Goal: Transaction & Acquisition: Download file/media

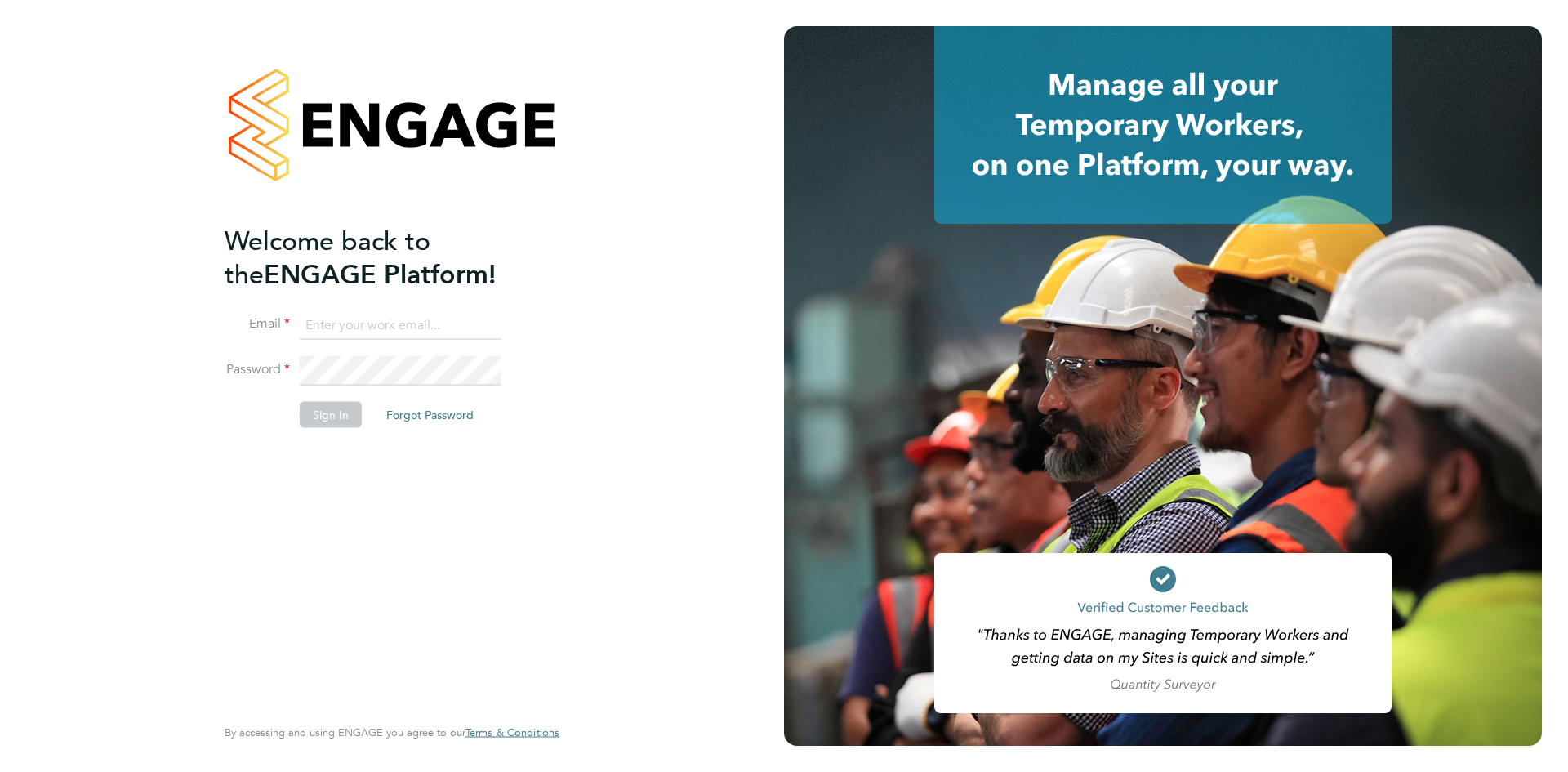
type input "richard@northbuildrecruit.com"
click at [313, 414] on button "Sign In" at bounding box center [331, 414] width 62 height 26
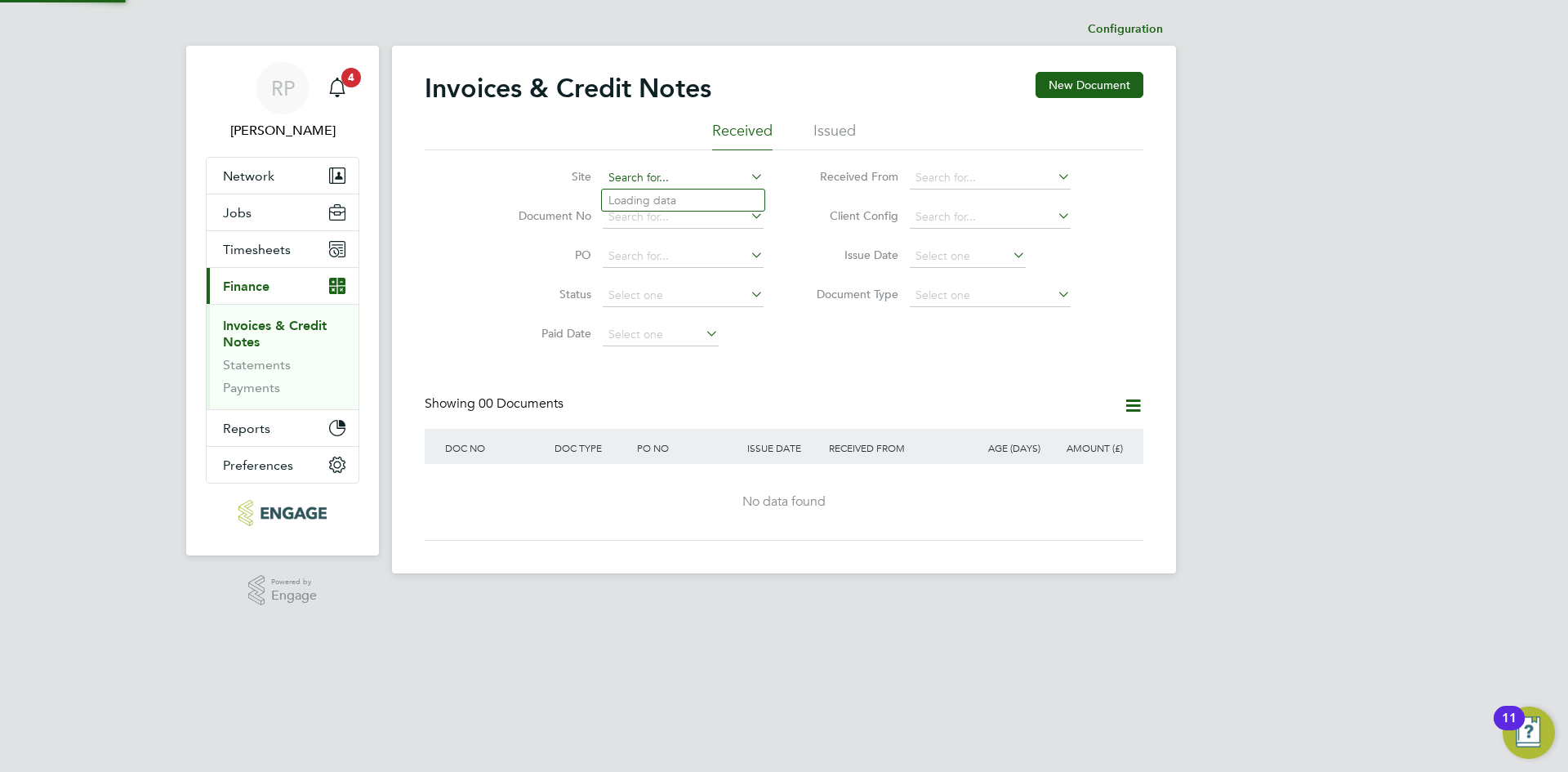
click at [652, 180] on input at bounding box center [683, 177] width 161 height 22
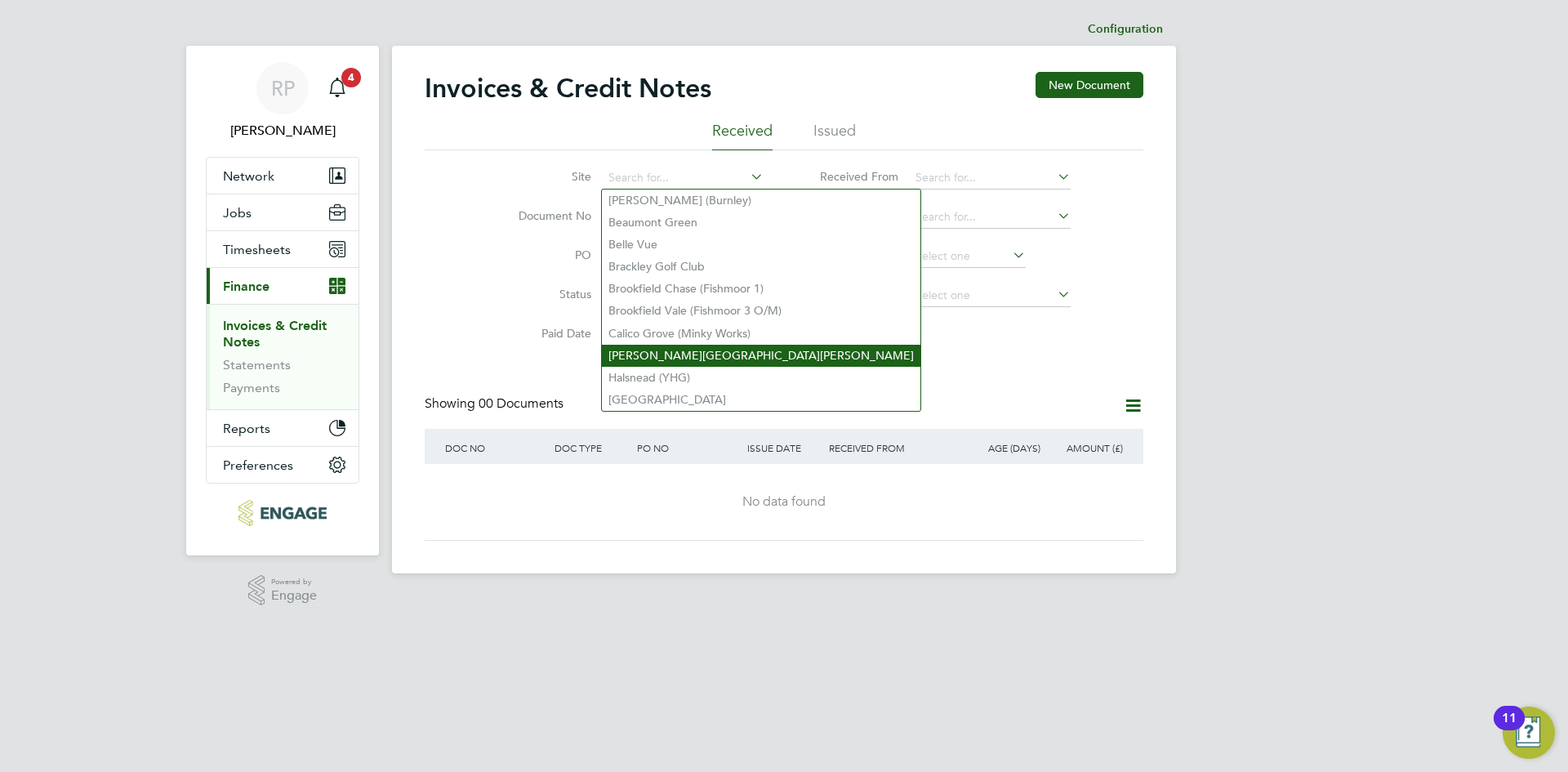
click at [619, 348] on li "[PERSON_NAME][GEOGRAPHIC_DATA][PERSON_NAME]" at bounding box center [761, 356] width 318 height 22
type input "[PERSON_NAME][GEOGRAPHIC_DATA][PERSON_NAME]"
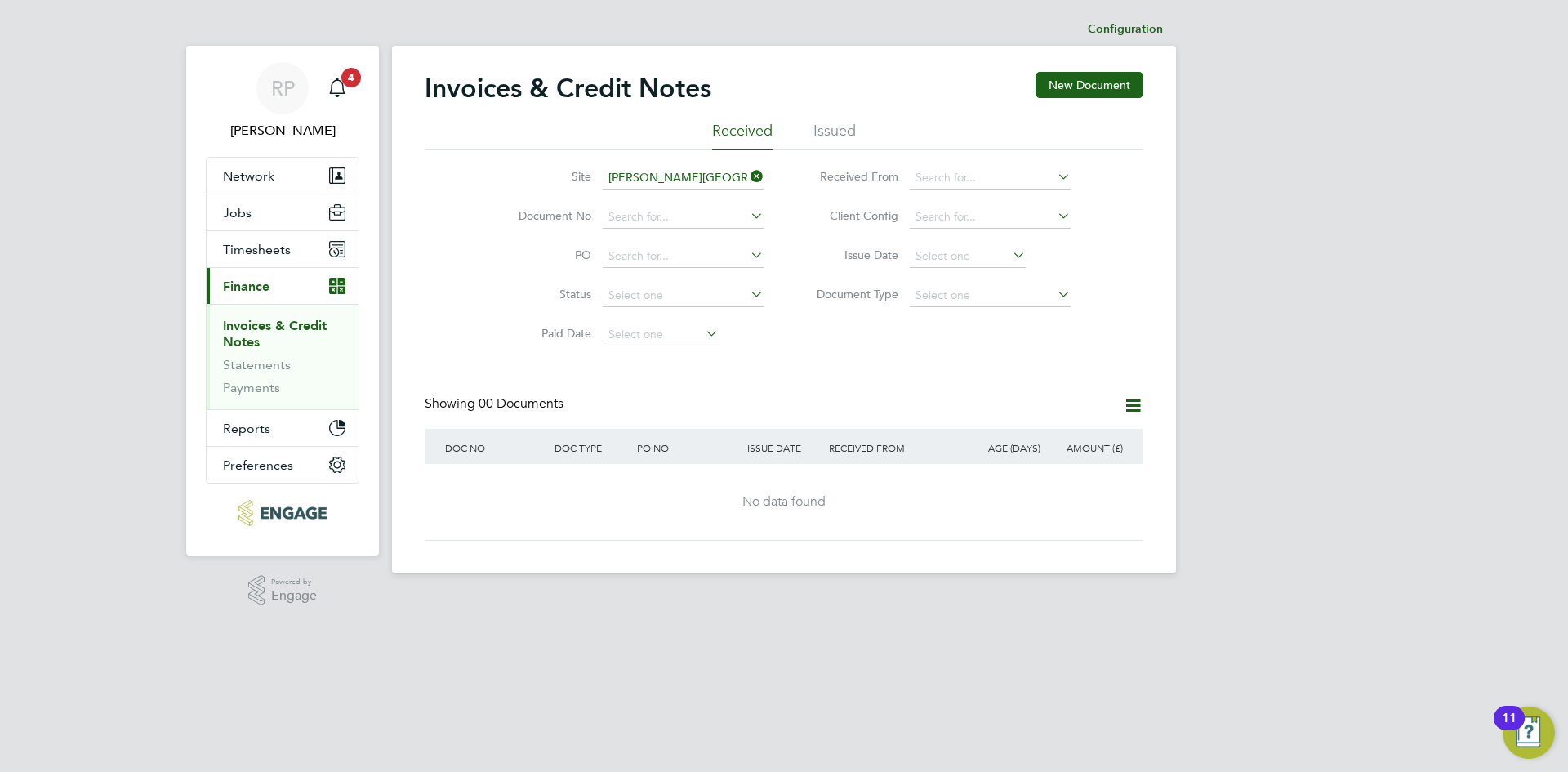
click at [830, 132] on li "Issued" at bounding box center [834, 135] width 42 height 29
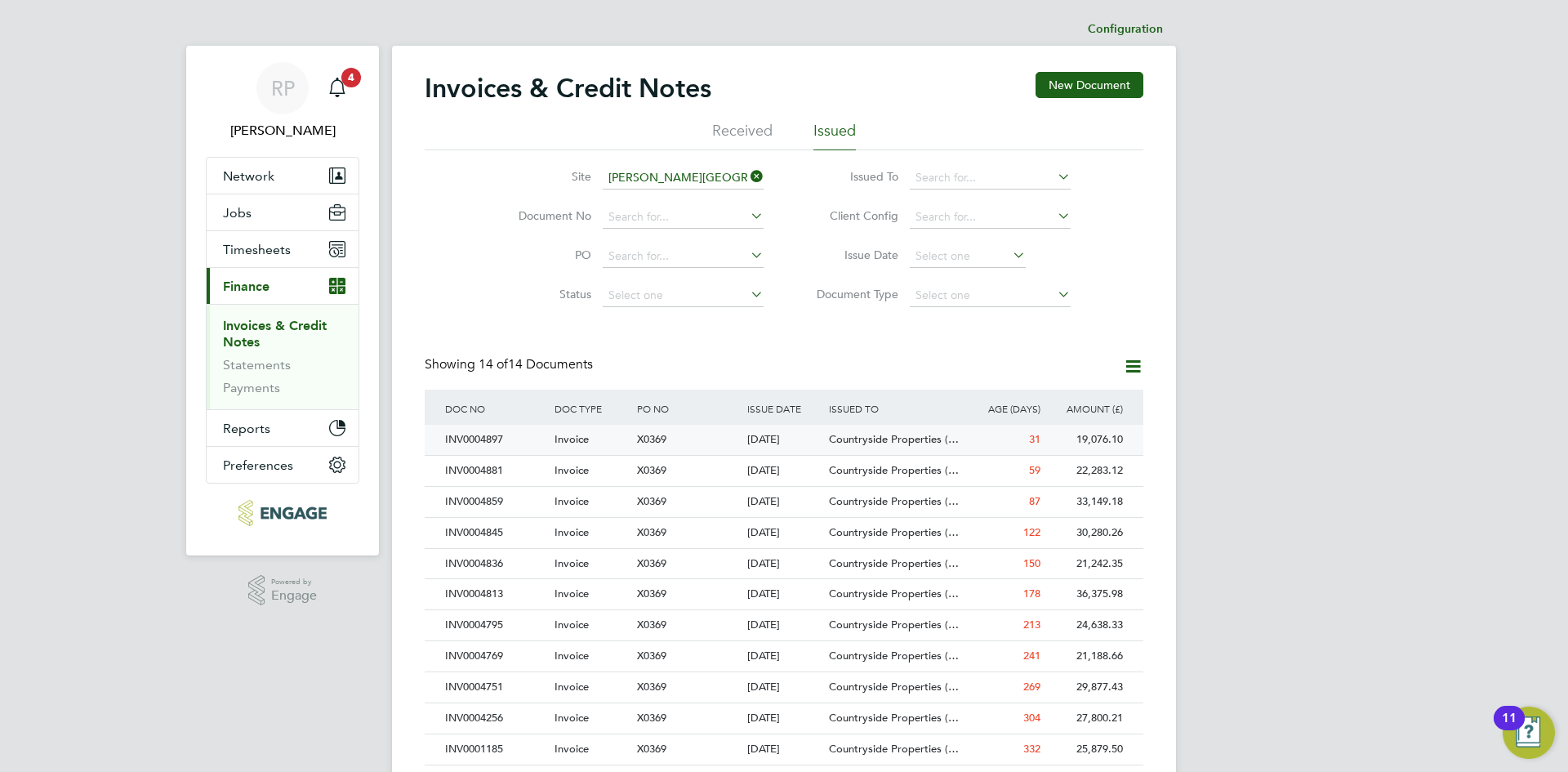
click at [496, 439] on div "INV0004897" at bounding box center [495, 440] width 109 height 30
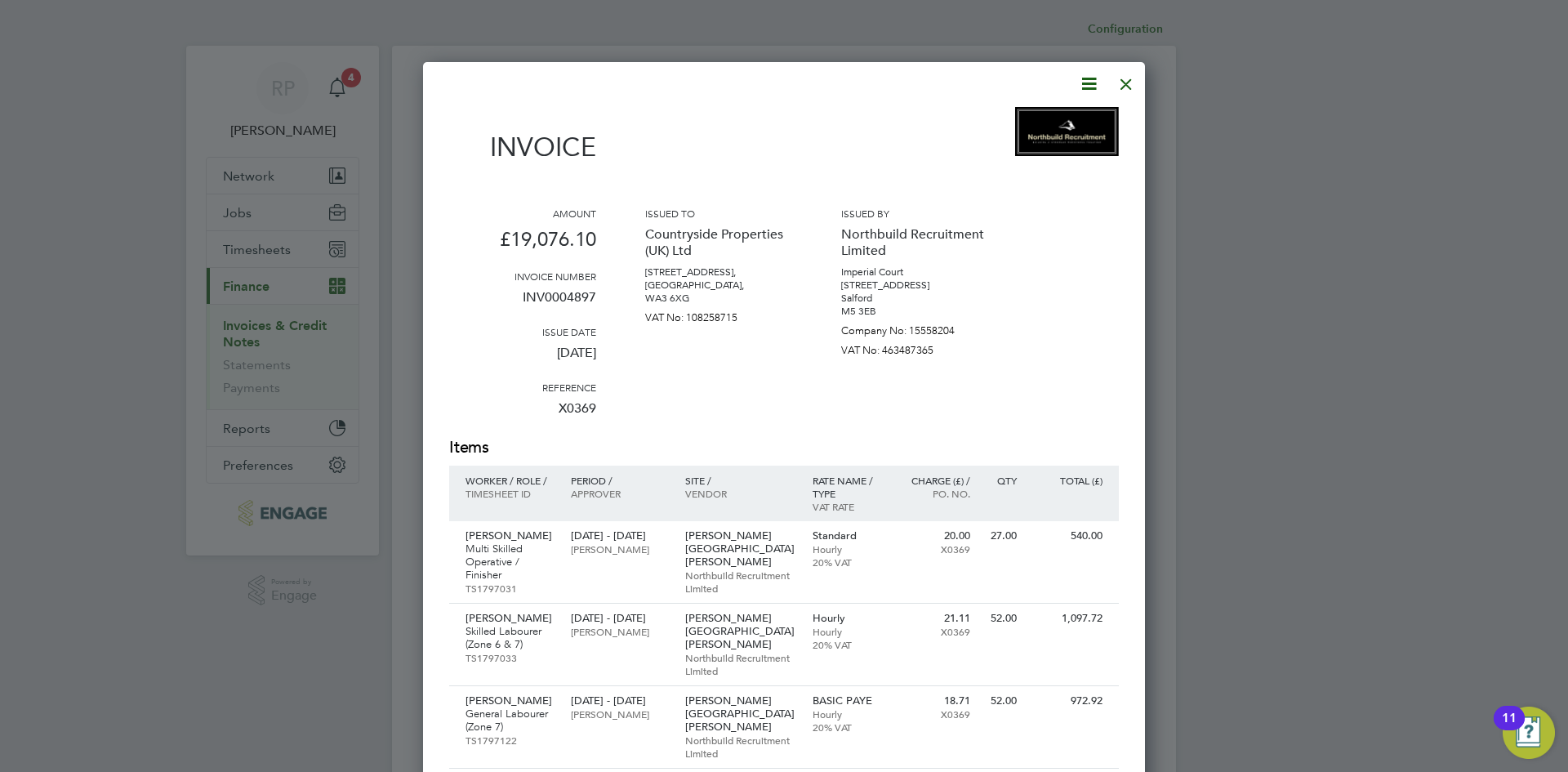
click at [1083, 83] on icon at bounding box center [1089, 83] width 21 height 21
click at [1013, 119] on li "Download Invoice" at bounding box center [1039, 122] width 112 height 22
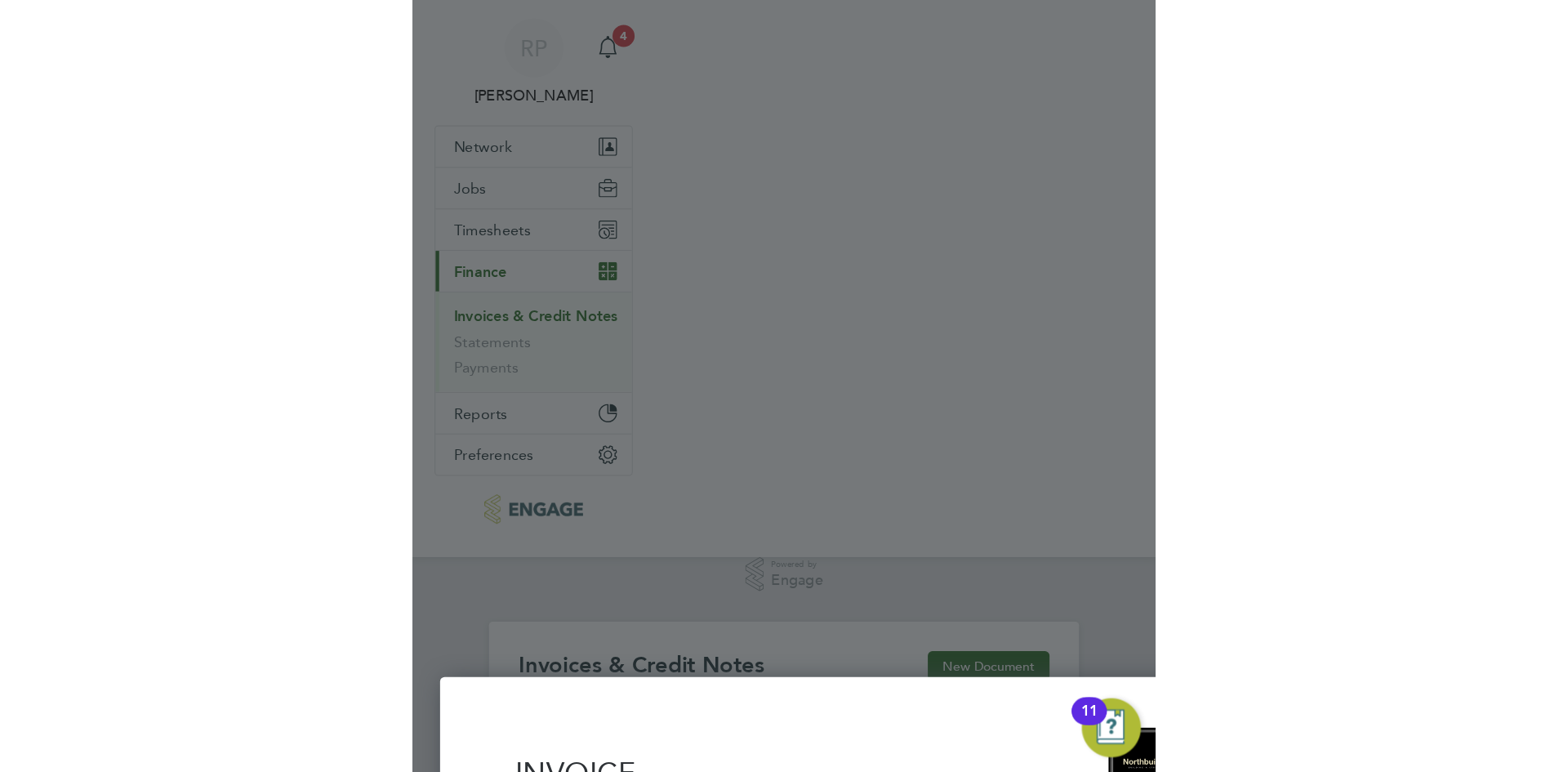
scroll to position [8, 8]
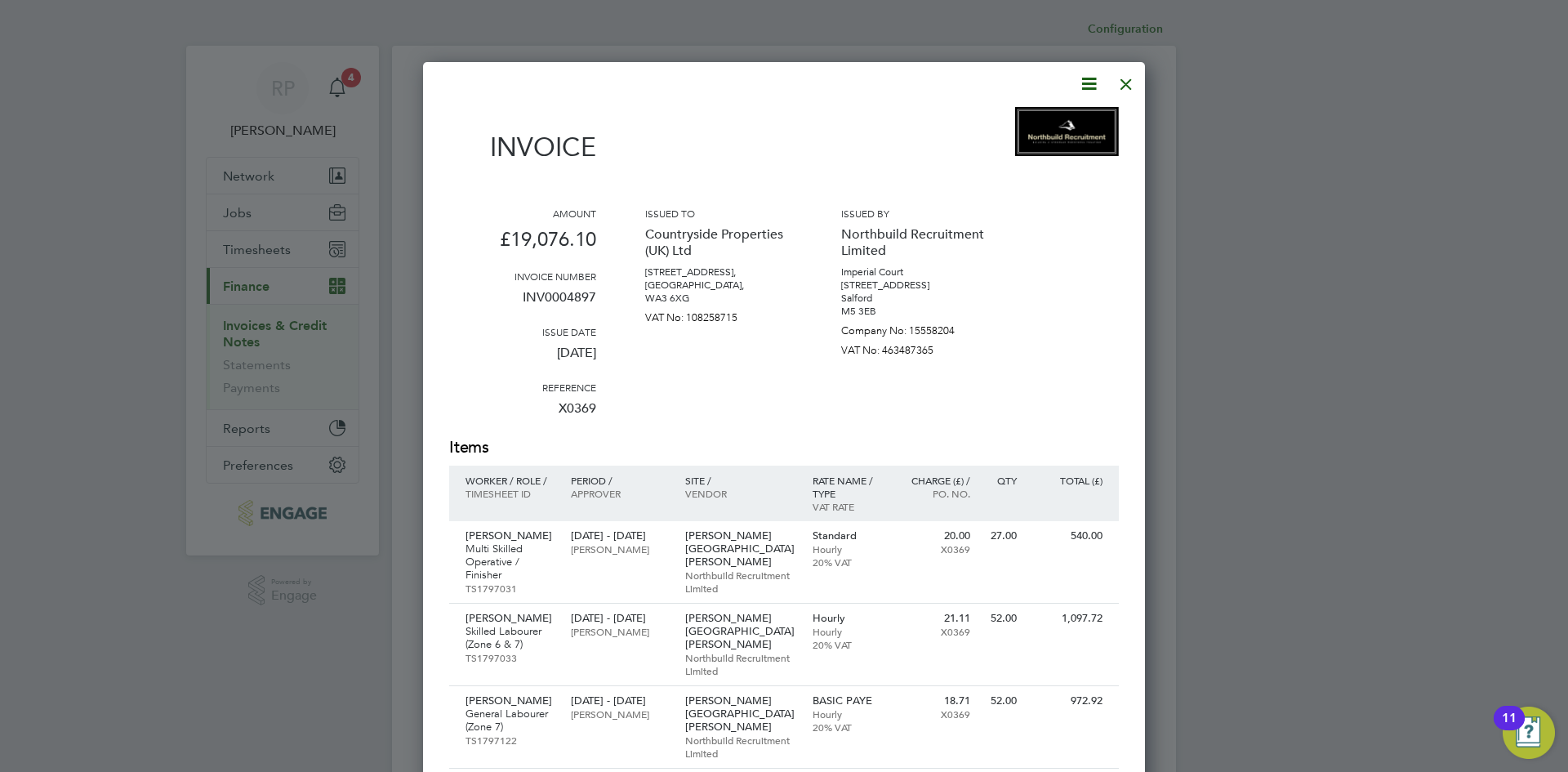
click at [1120, 85] on div at bounding box center [1126, 79] width 29 height 29
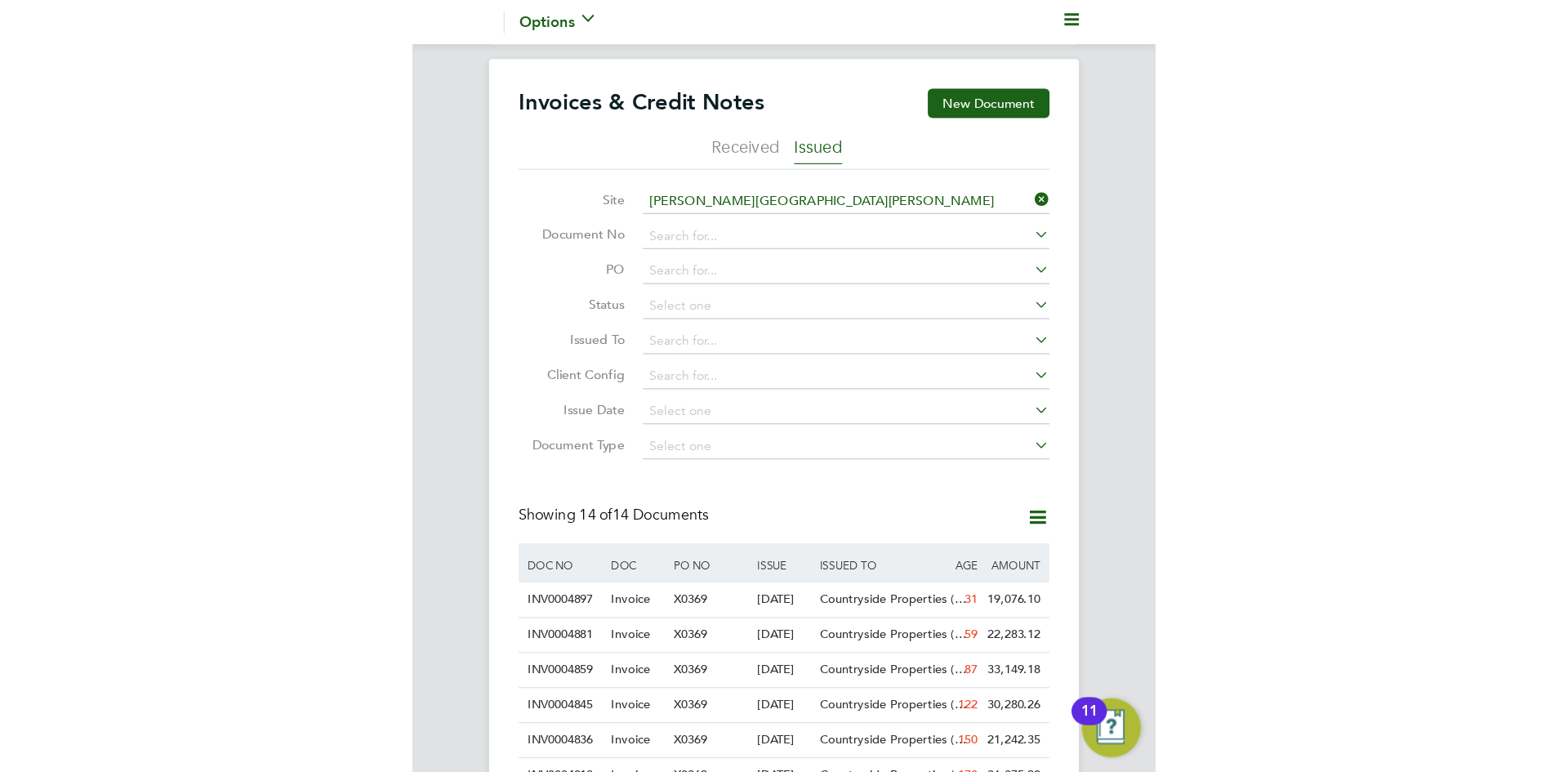
scroll to position [8, 8]
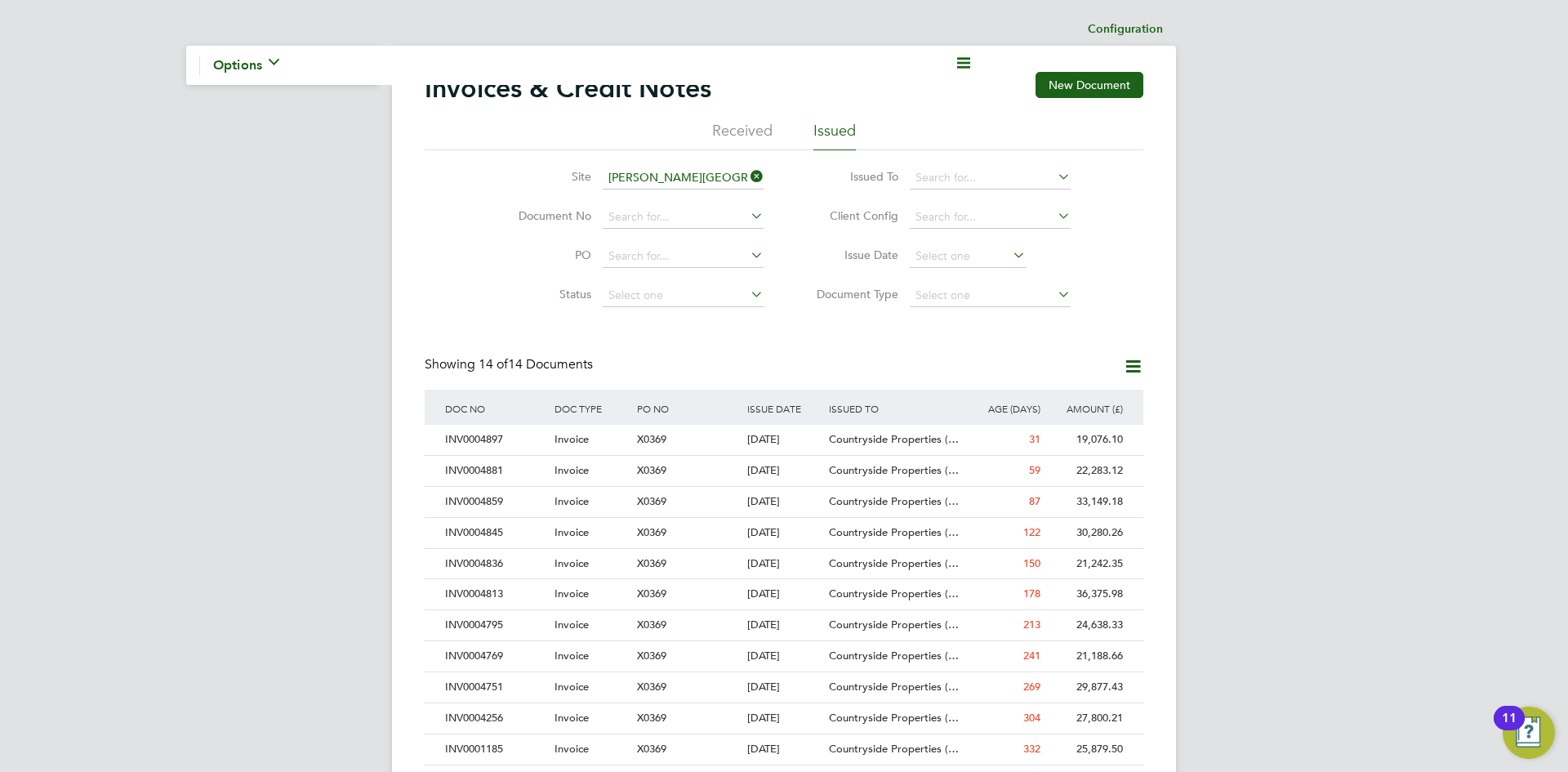
click at [747, 177] on icon at bounding box center [747, 176] width 0 height 22
